Goal: Information Seeking & Learning: Understand process/instructions

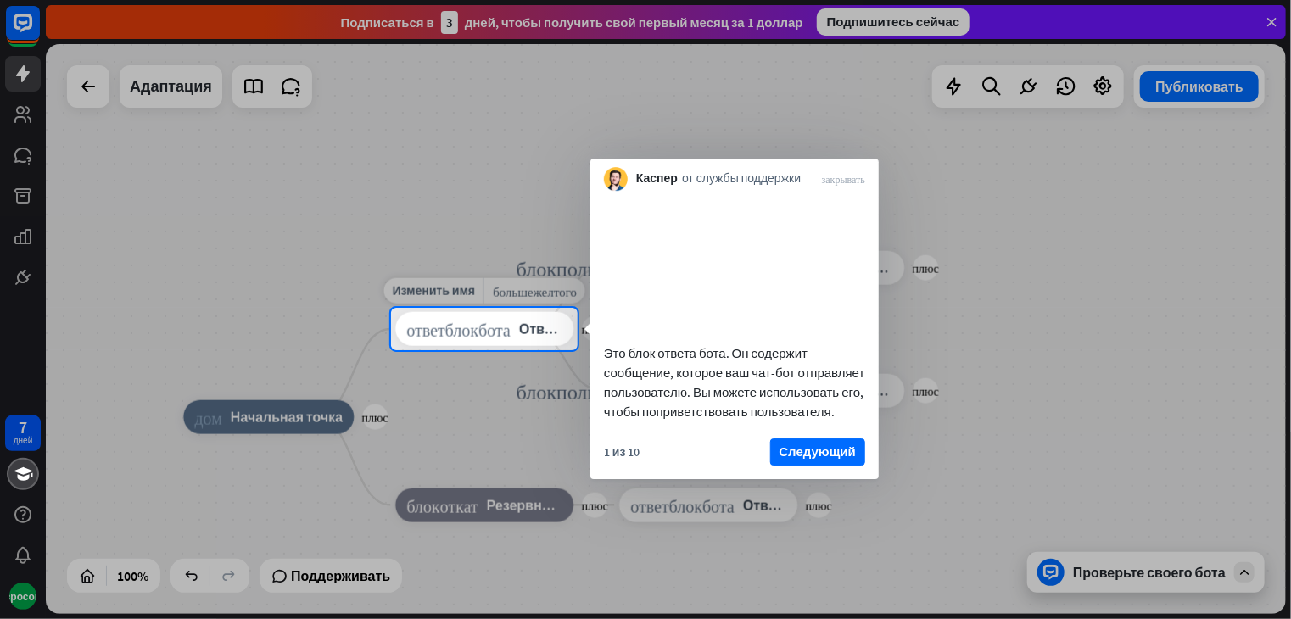
click at [427, 327] on font "ответ_блок_бота" at bounding box center [458, 329] width 104 height 17
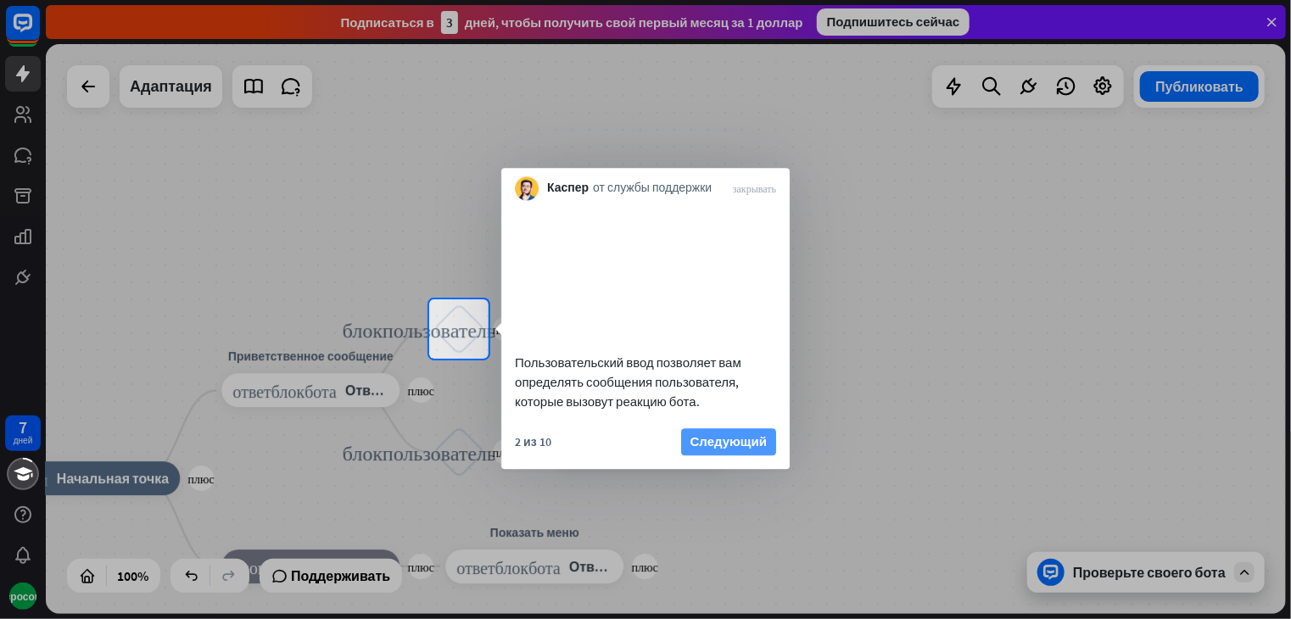
click at [740, 450] on font "Следующий" at bounding box center [729, 442] width 76 height 16
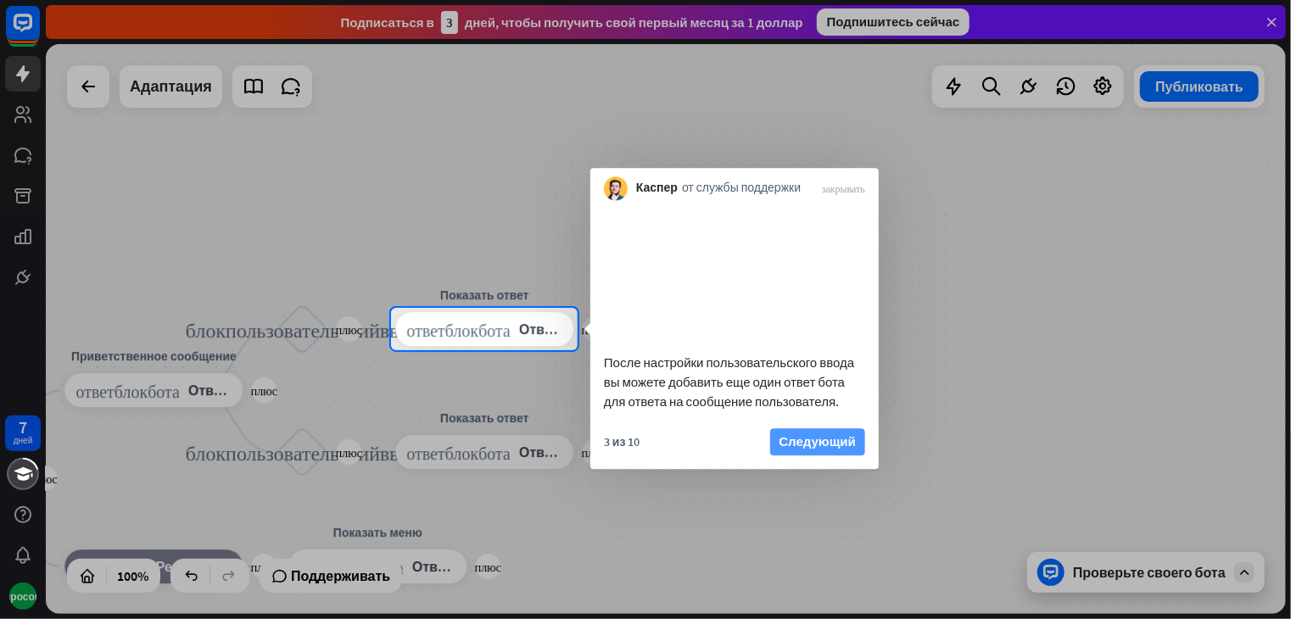
click at [811, 450] on font "Следующий" at bounding box center [818, 442] width 76 height 16
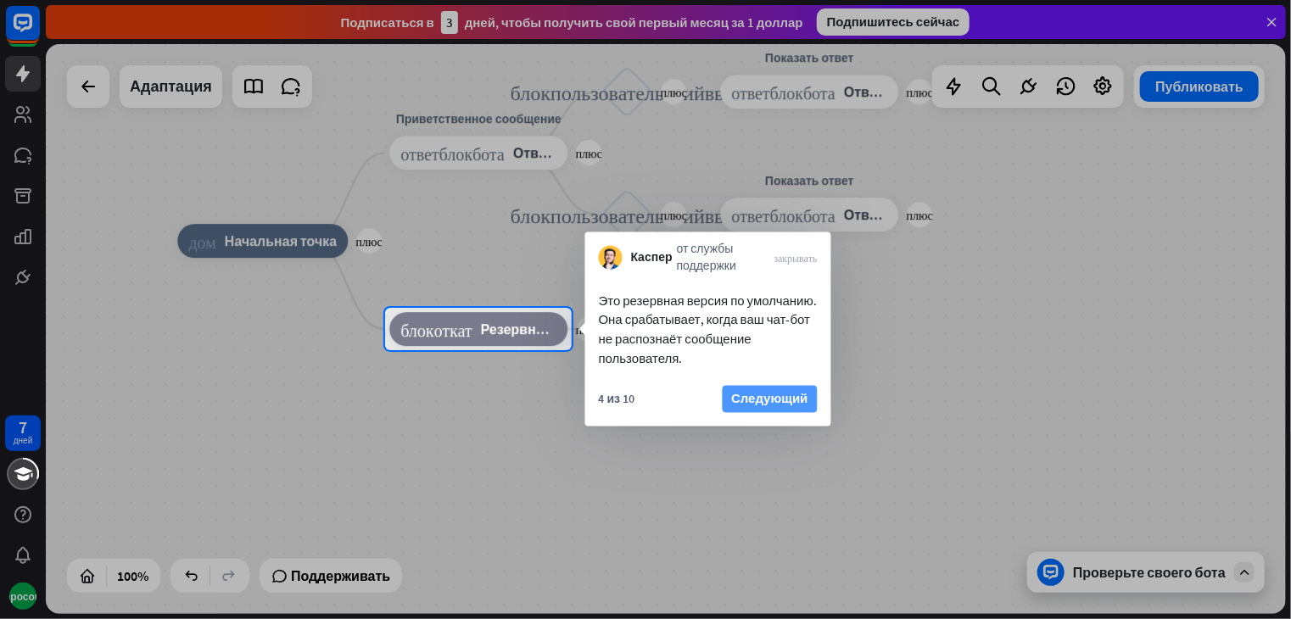
click at [788, 392] on font "Следующий" at bounding box center [769, 399] width 76 height 16
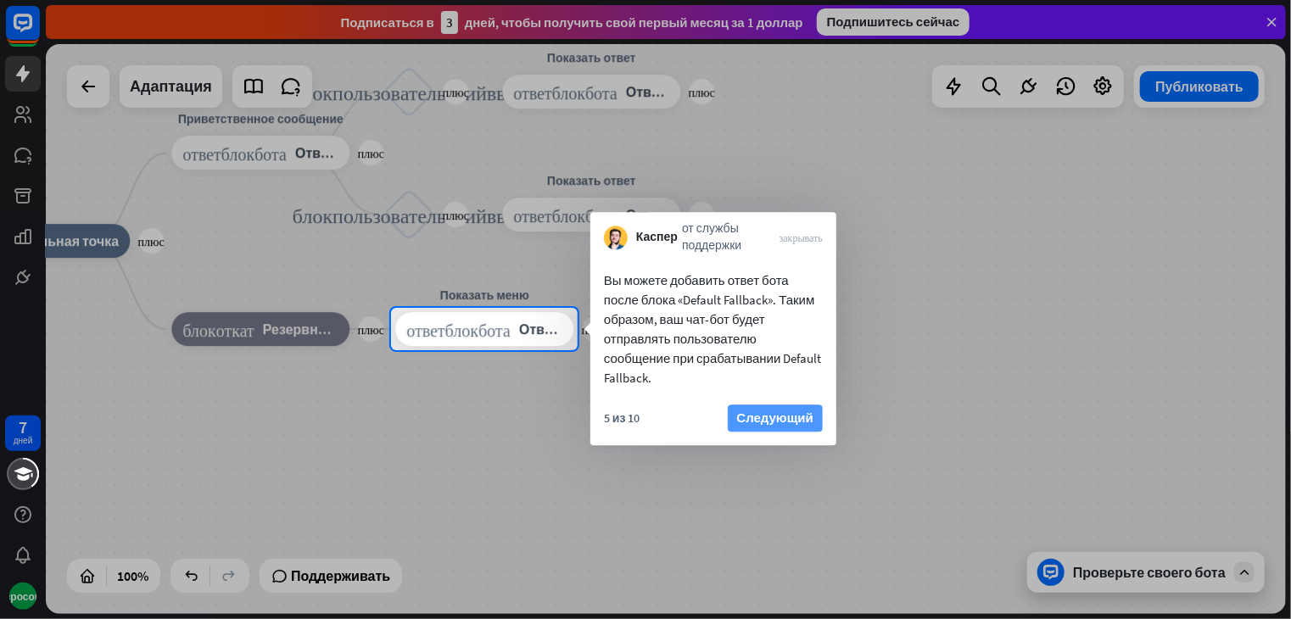
click at [777, 411] on font "Следующий" at bounding box center [775, 419] width 76 height 16
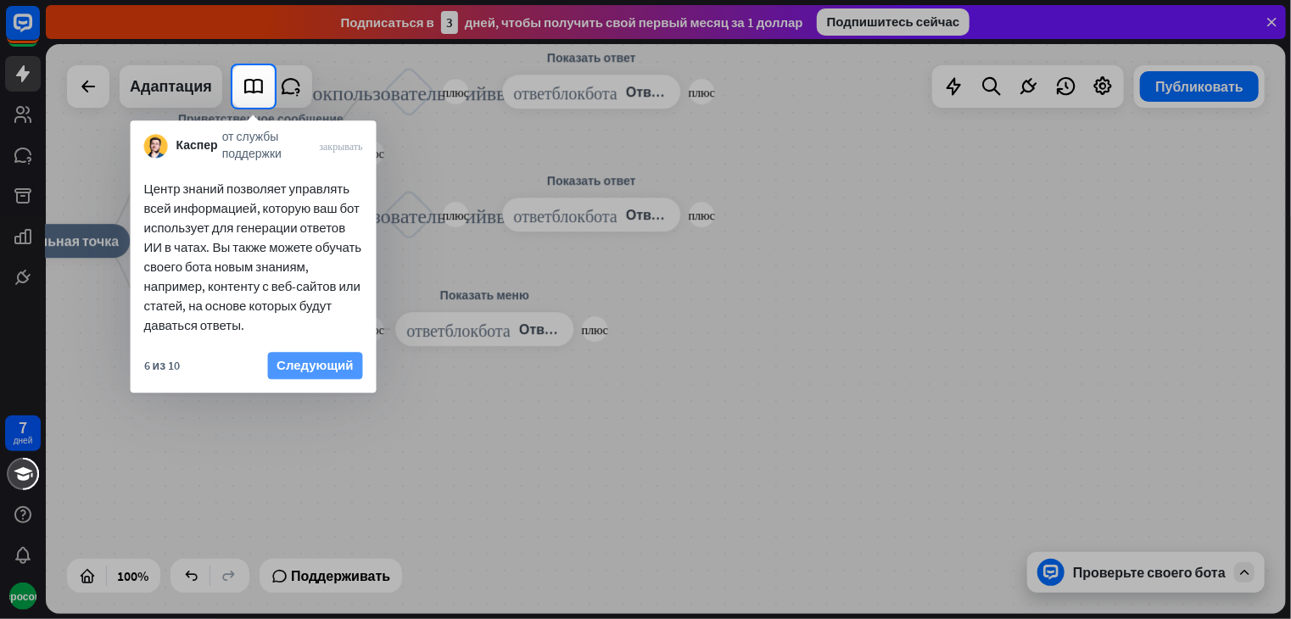
click at [318, 361] on font "Следующий" at bounding box center [315, 366] width 76 height 16
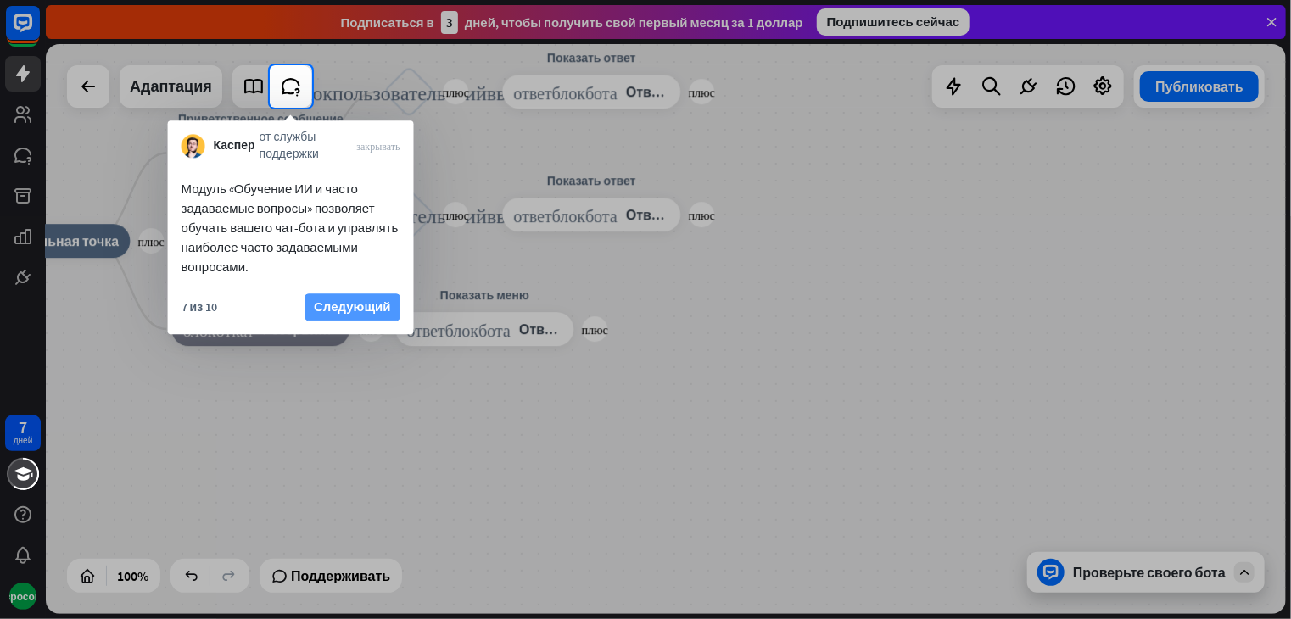
click at [343, 313] on font "Следующий" at bounding box center [352, 307] width 76 height 16
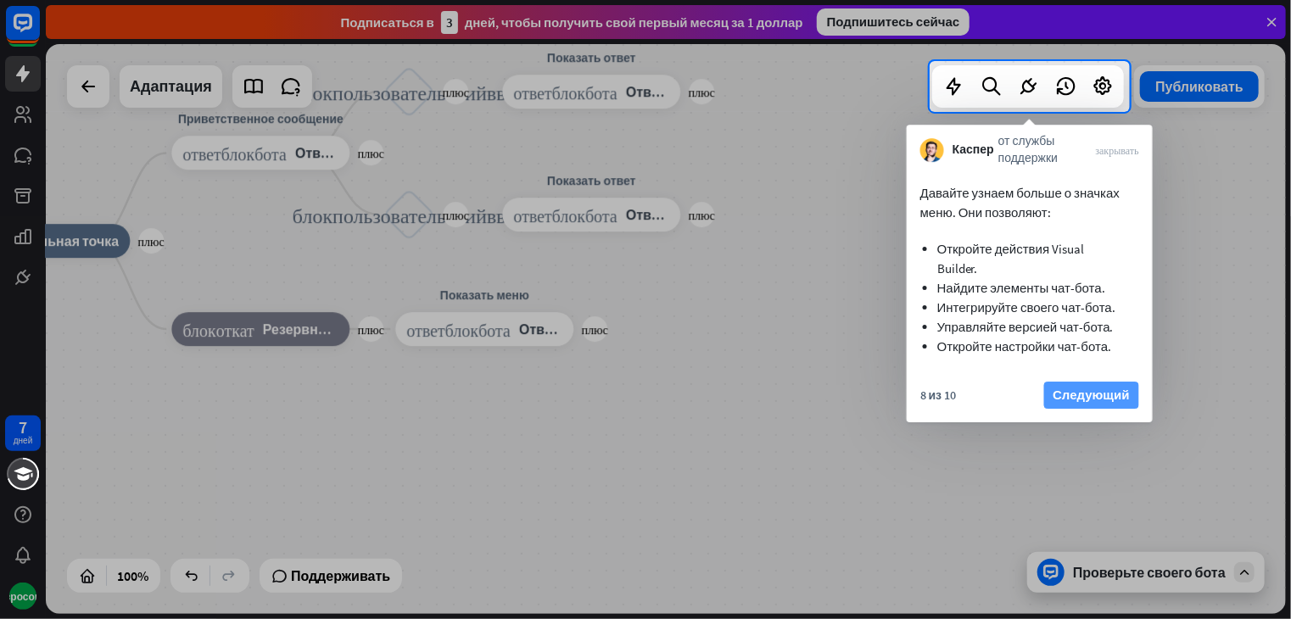
click at [1062, 397] on font "Следующий" at bounding box center [1091, 395] width 76 height 16
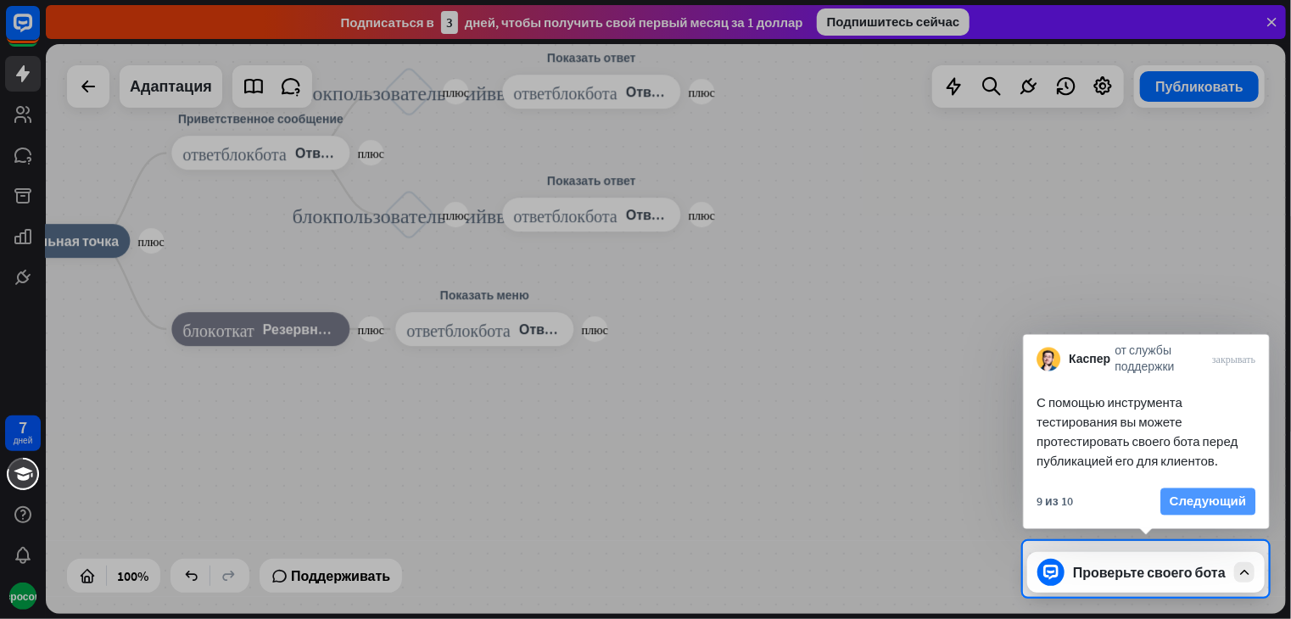
click at [1189, 506] on font "Следующий" at bounding box center [1208, 502] width 76 height 16
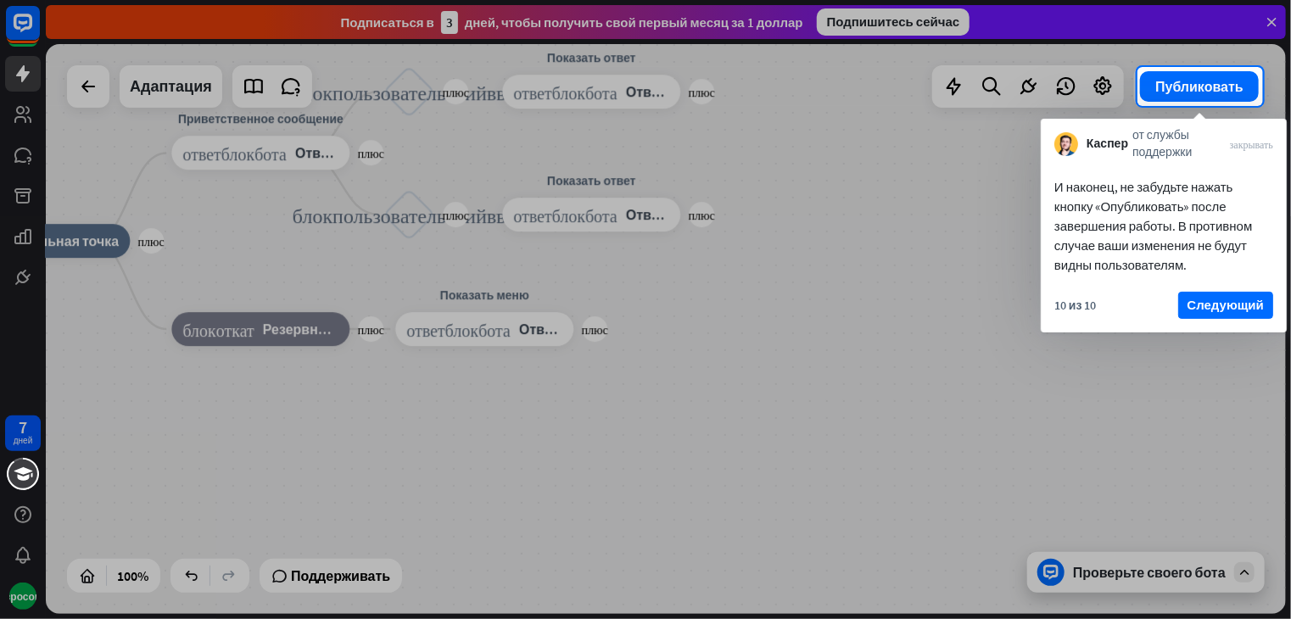
click at [1273, 14] on div at bounding box center [645, 33] width 1291 height 67
click at [1272, 17] on div at bounding box center [645, 33] width 1291 height 67
